Goal: Communication & Community: Answer question/provide support

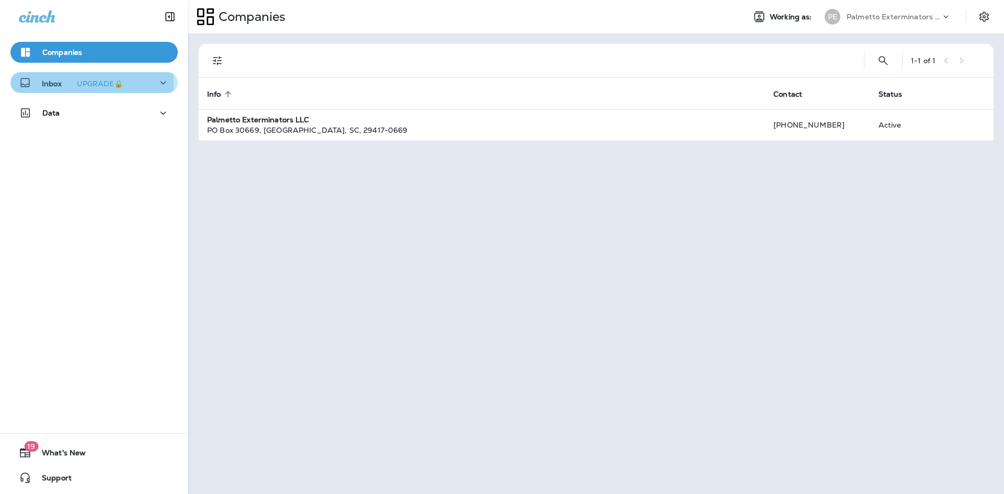
click at [40, 83] on div "Inbox UPGRADE🔒" at bounding box center [73, 82] width 108 height 13
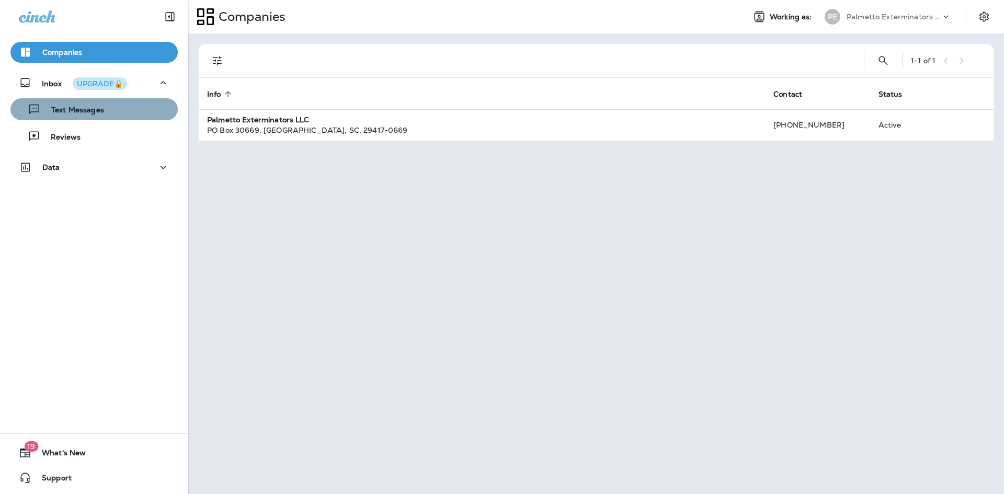
click at [99, 110] on p "Text Messages" at bounding box center [72, 111] width 63 height 10
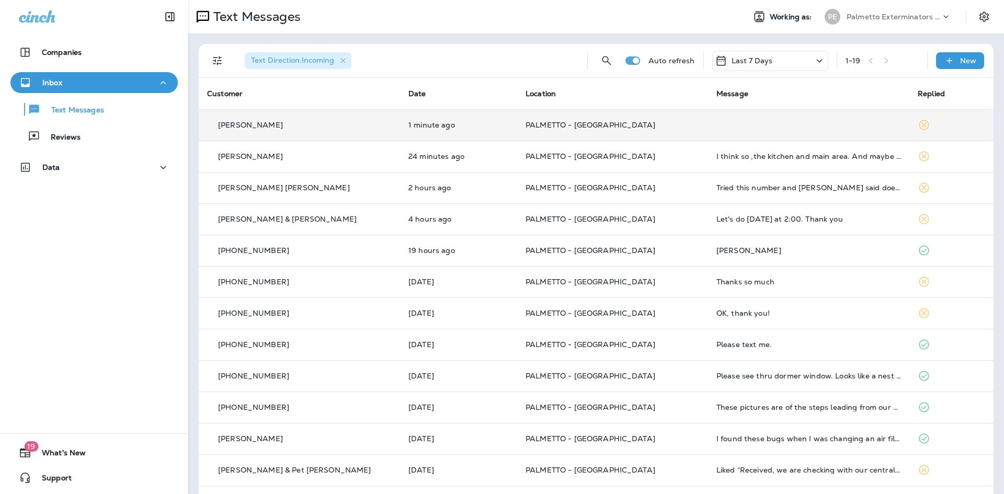
click at [339, 133] on td "[PERSON_NAME]" at bounding box center [299, 124] width 201 height 31
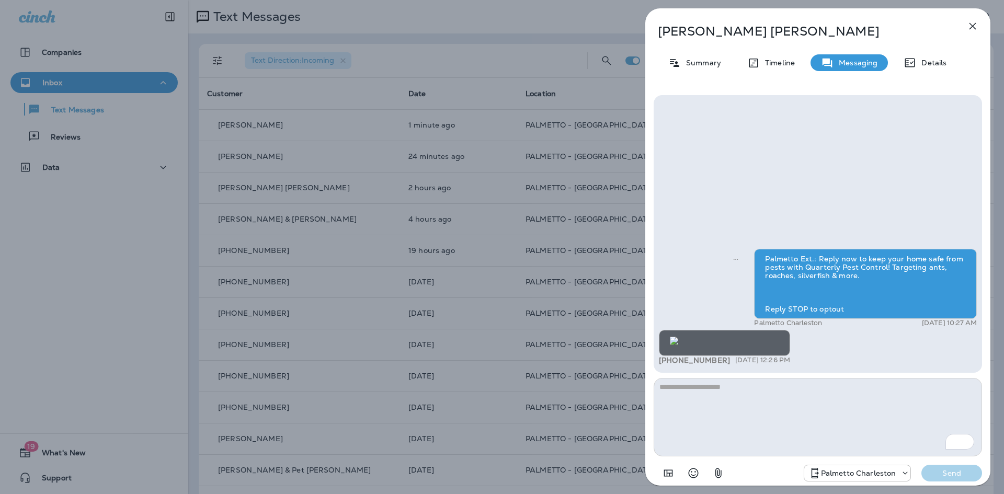
click at [678, 337] on img at bounding box center [674, 341] width 8 height 8
click at [974, 24] on icon "button" at bounding box center [972, 26] width 13 height 13
